Goal: Task Accomplishment & Management: Use online tool/utility

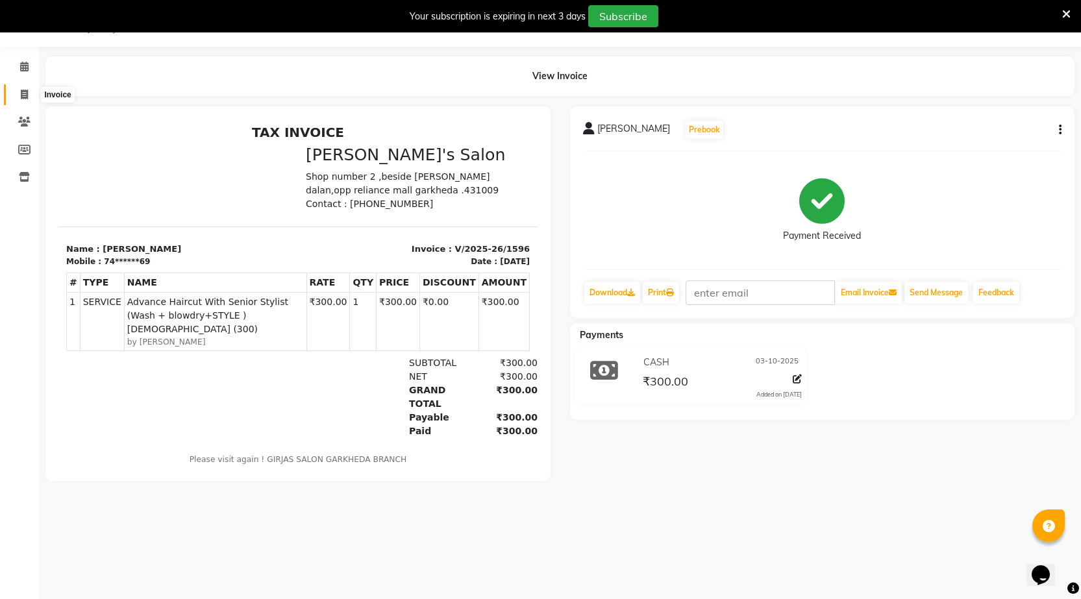
click at [26, 97] on icon at bounding box center [24, 95] width 7 height 10
select select "7062"
select select "service"
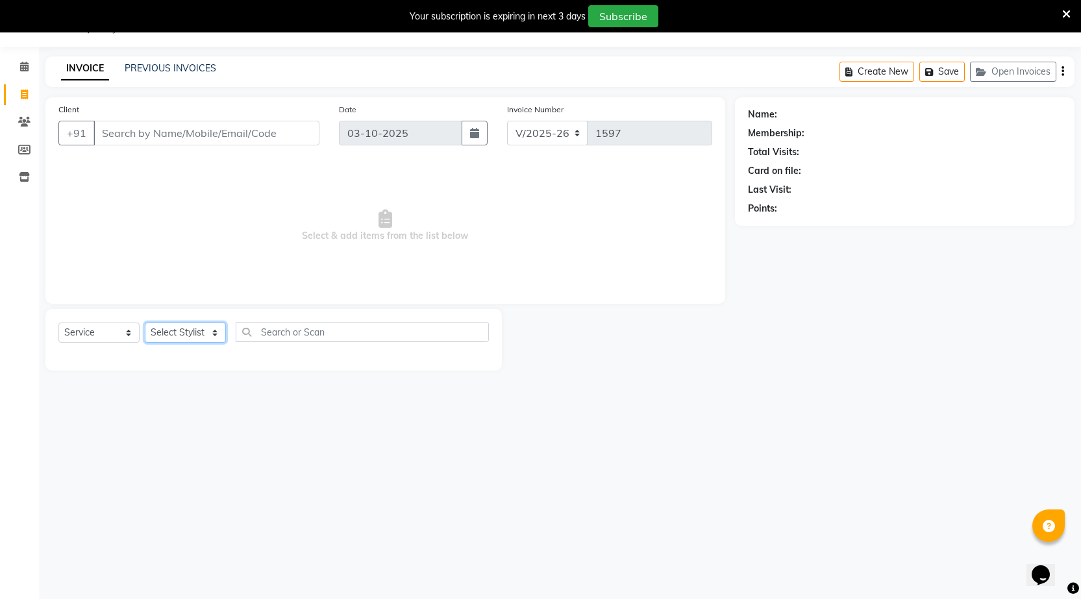
click at [171, 338] on select "Select Stylist [DATE] manager miss staff [PERSON_NAME]" at bounding box center [185, 333] width 81 height 20
select select "64119"
click at [145, 323] on select "Select Stylist [DATE] manager miss staff [PERSON_NAME]" at bounding box center [185, 333] width 81 height 20
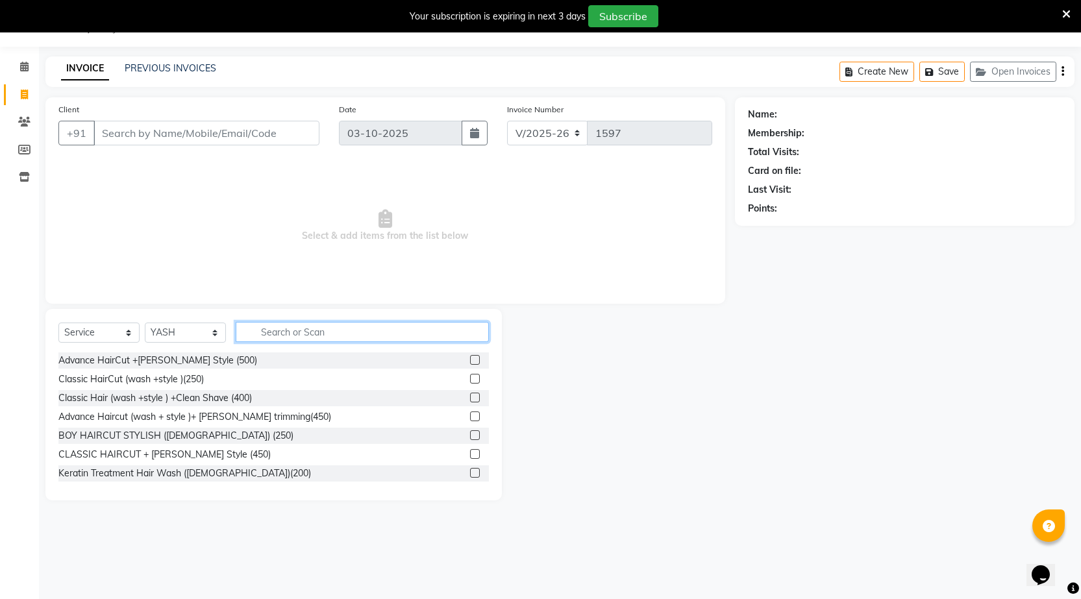
click at [298, 330] on input "text" at bounding box center [362, 332] width 253 height 20
type input "200"
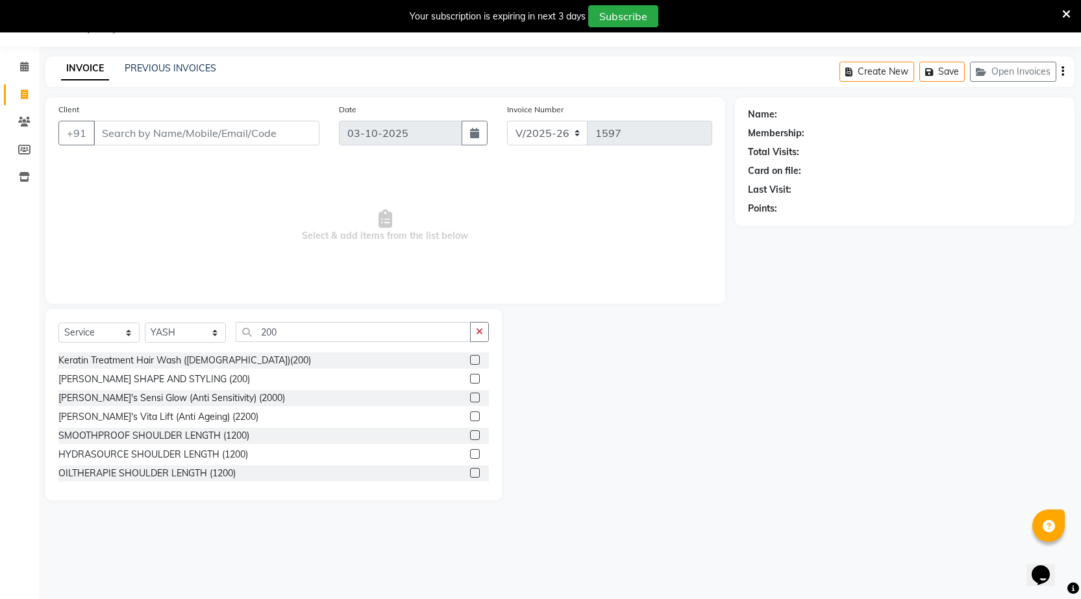
click at [470, 377] on label at bounding box center [475, 379] width 10 height 10
click at [470, 377] on input "checkbox" at bounding box center [474, 379] width 8 height 8
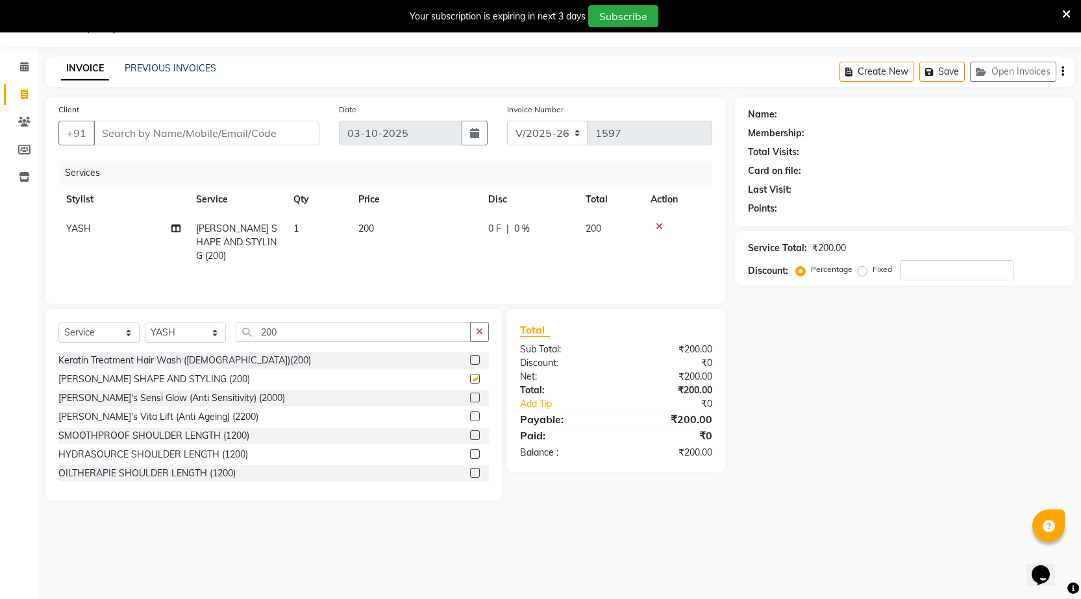
checkbox input "false"
click at [159, 143] on input "Client" at bounding box center [206, 133] width 226 height 25
type input "9"
type input "0"
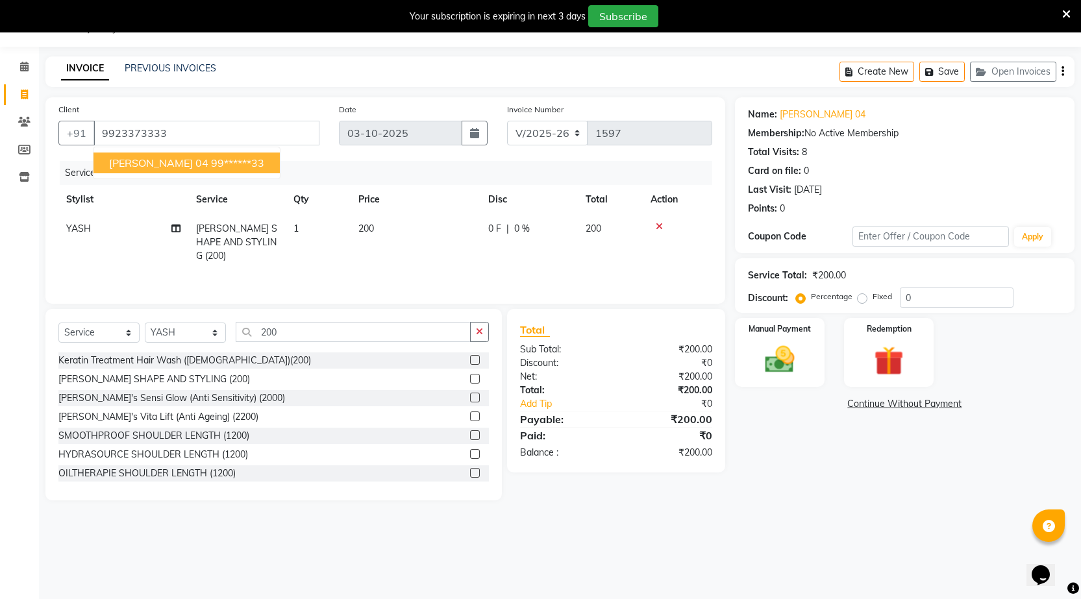
click at [160, 165] on span "[PERSON_NAME] 04" at bounding box center [158, 162] width 99 height 13
type input "99******33"
click at [773, 388] on div "Name: [PERSON_NAME] 04 Membership: No Active Membership Total Visits: 8 Card on…" at bounding box center [909, 298] width 349 height 403
click at [784, 367] on img at bounding box center [779, 359] width 50 height 35
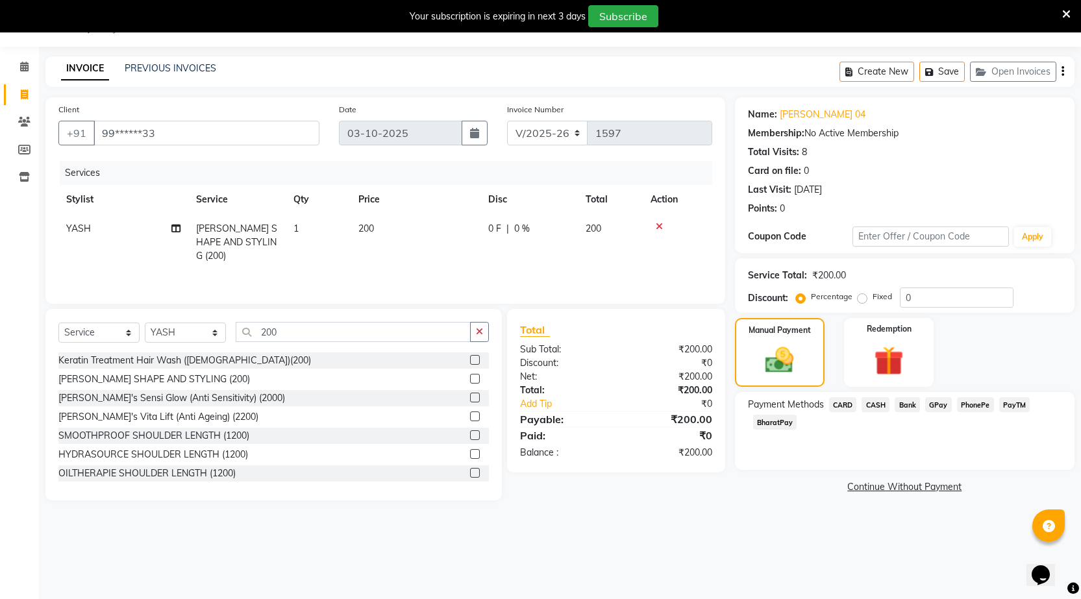
click at [884, 404] on span "CASH" at bounding box center [875, 404] width 28 height 15
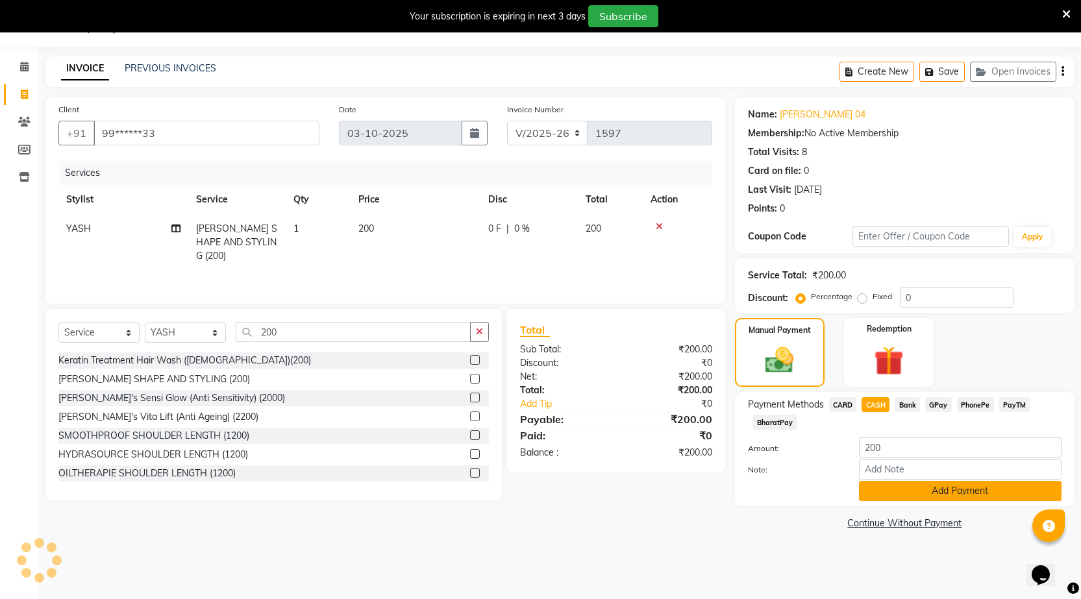
click at [952, 488] on button "Add Payment" at bounding box center [960, 491] width 203 height 20
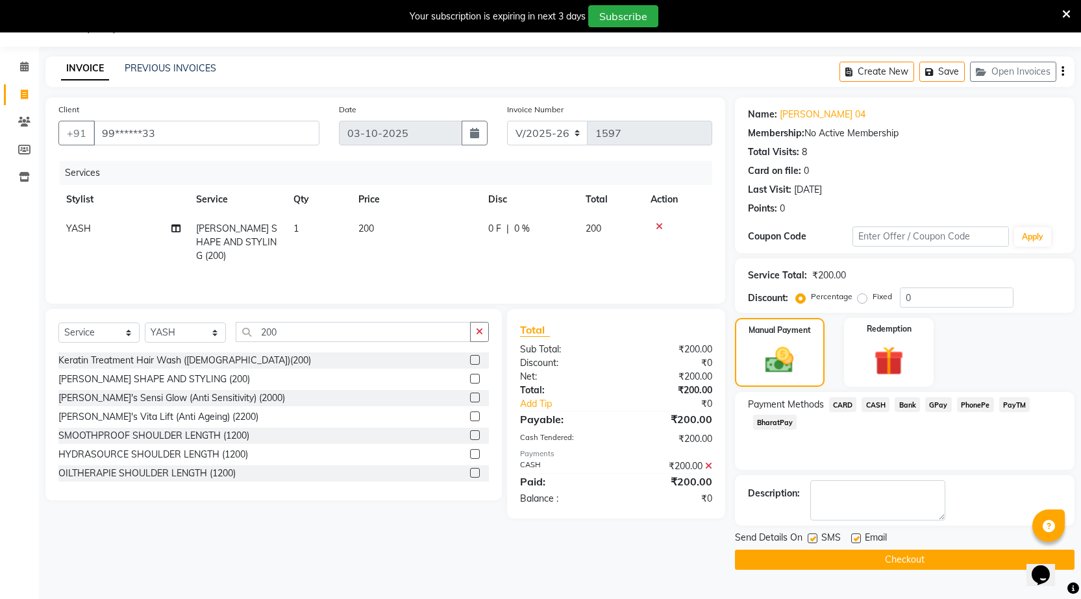
click at [900, 554] on button "Checkout" at bounding box center [905, 560] width 340 height 20
